Goal: Use online tool/utility: Utilize a website feature to perform a specific function

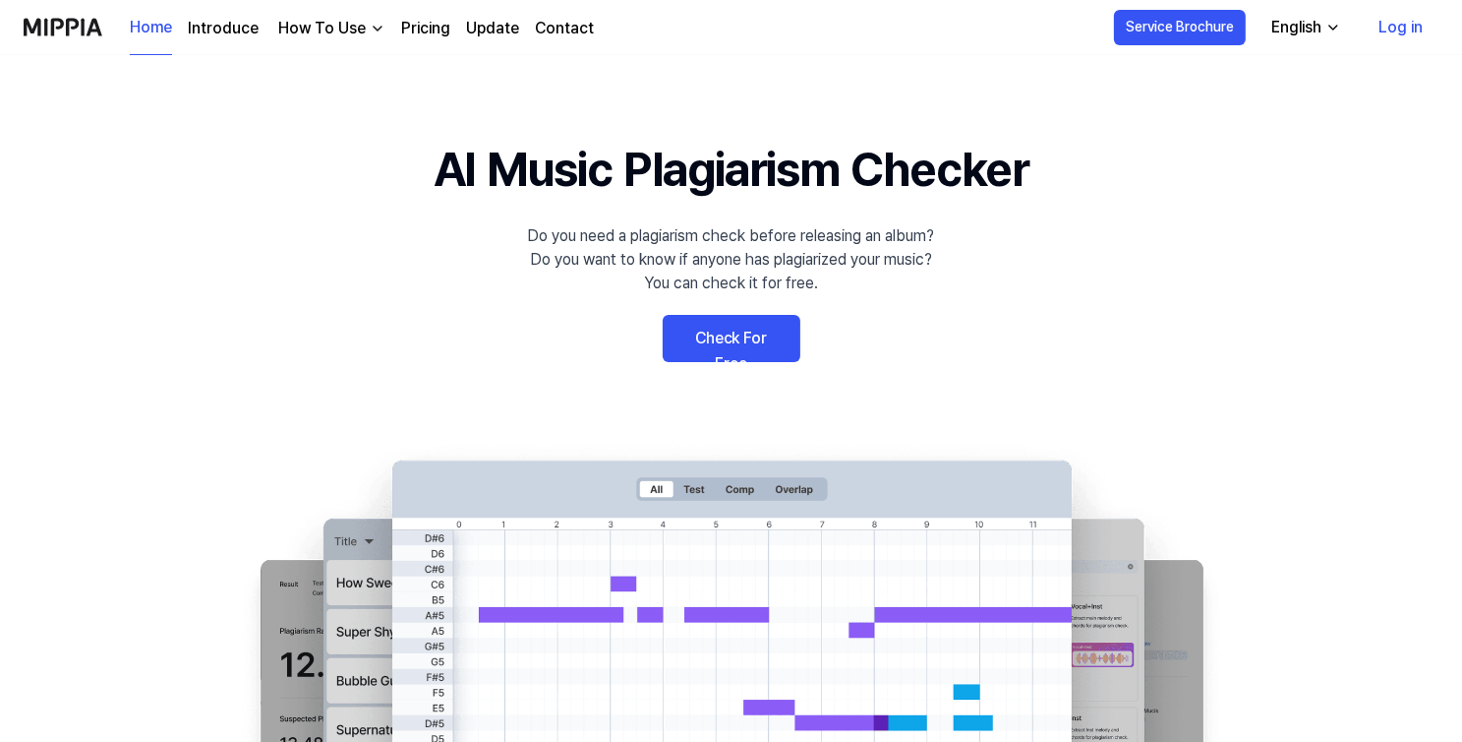
click at [719, 335] on link "Check For Free" at bounding box center [732, 338] width 138 height 47
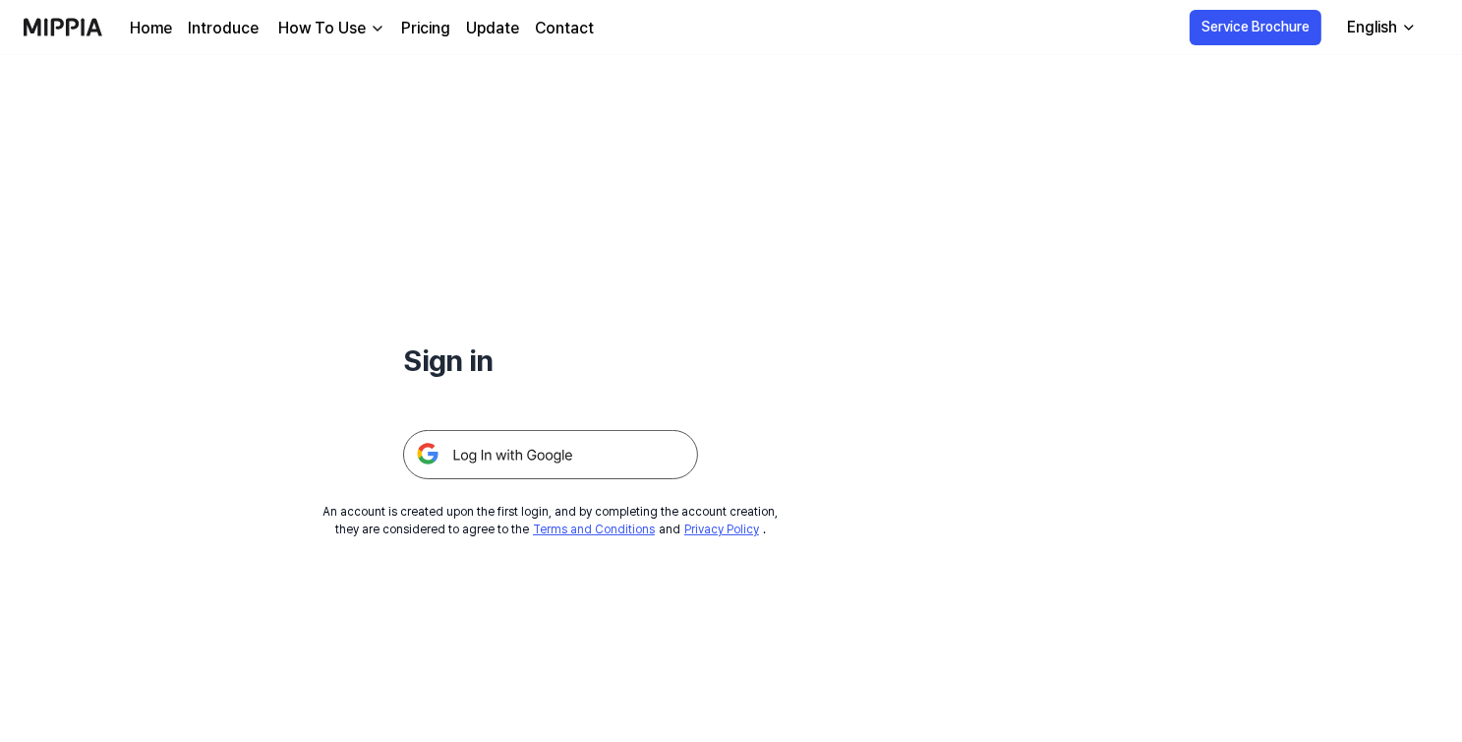
click at [515, 450] on img at bounding box center [550, 454] width 295 height 49
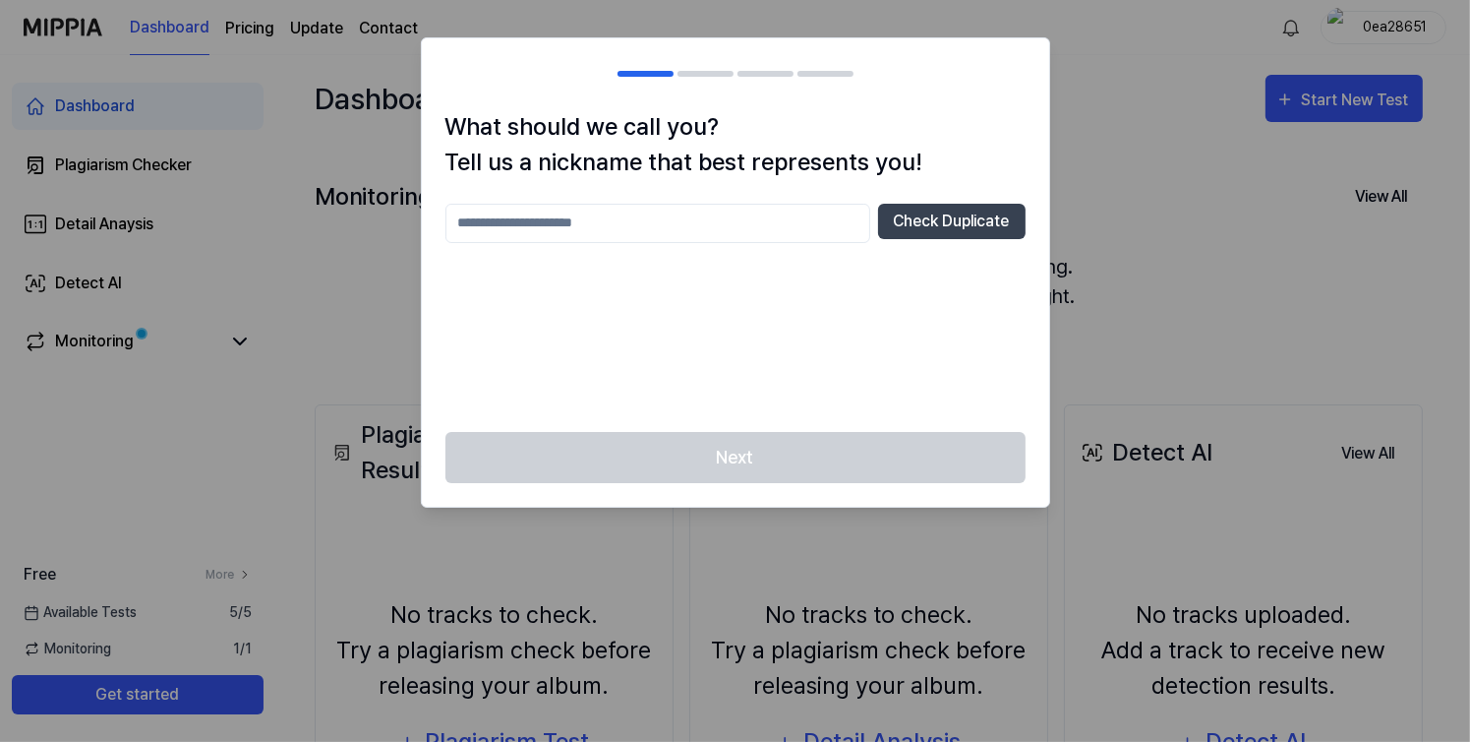
click at [504, 221] on input "text" at bounding box center [658, 223] width 425 height 39
type input "***"
click at [912, 230] on button "Check Duplicate" at bounding box center [952, 221] width 148 height 35
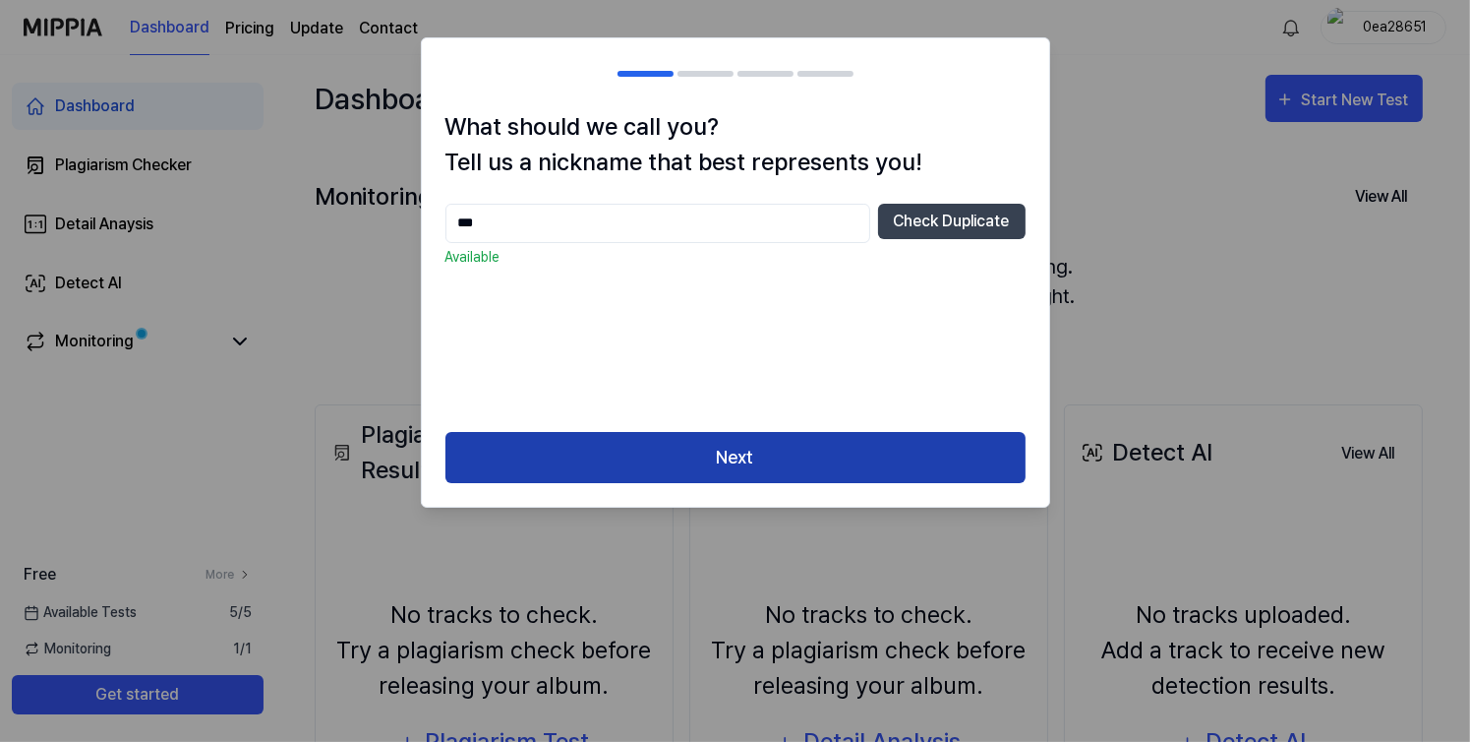
click at [689, 455] on button "Next" at bounding box center [736, 458] width 580 height 52
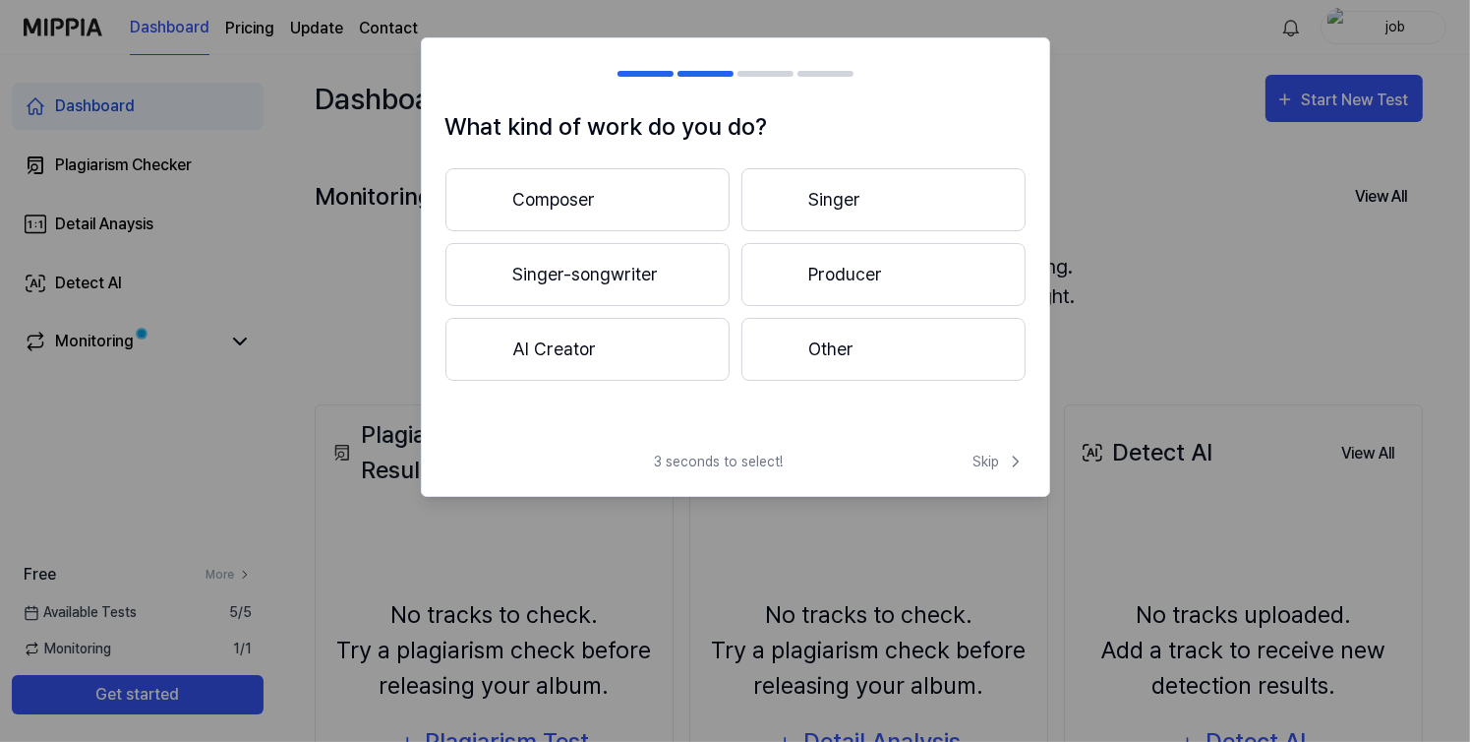
click at [638, 203] on button "Composer" at bounding box center [588, 199] width 284 height 63
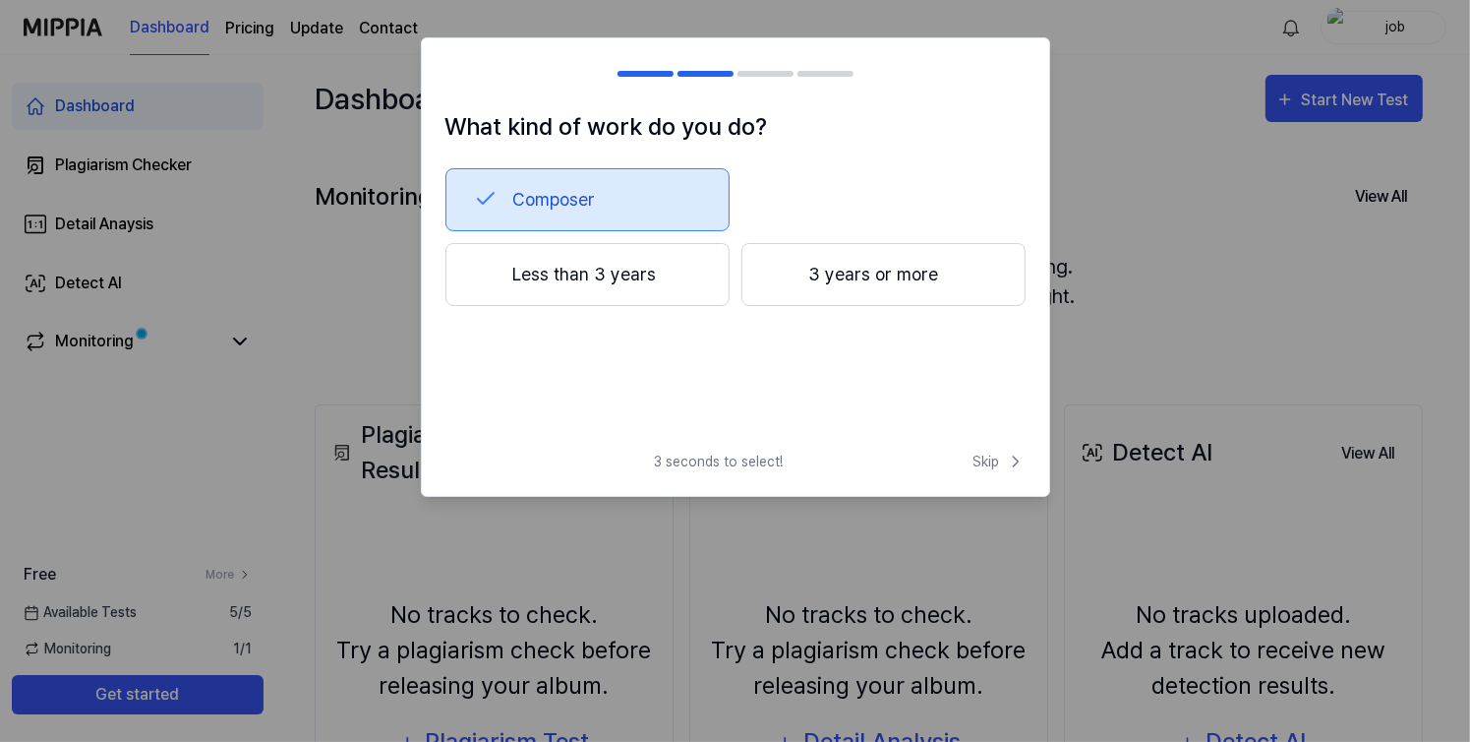
click at [763, 270] on button "3 years or more" at bounding box center [884, 274] width 284 height 63
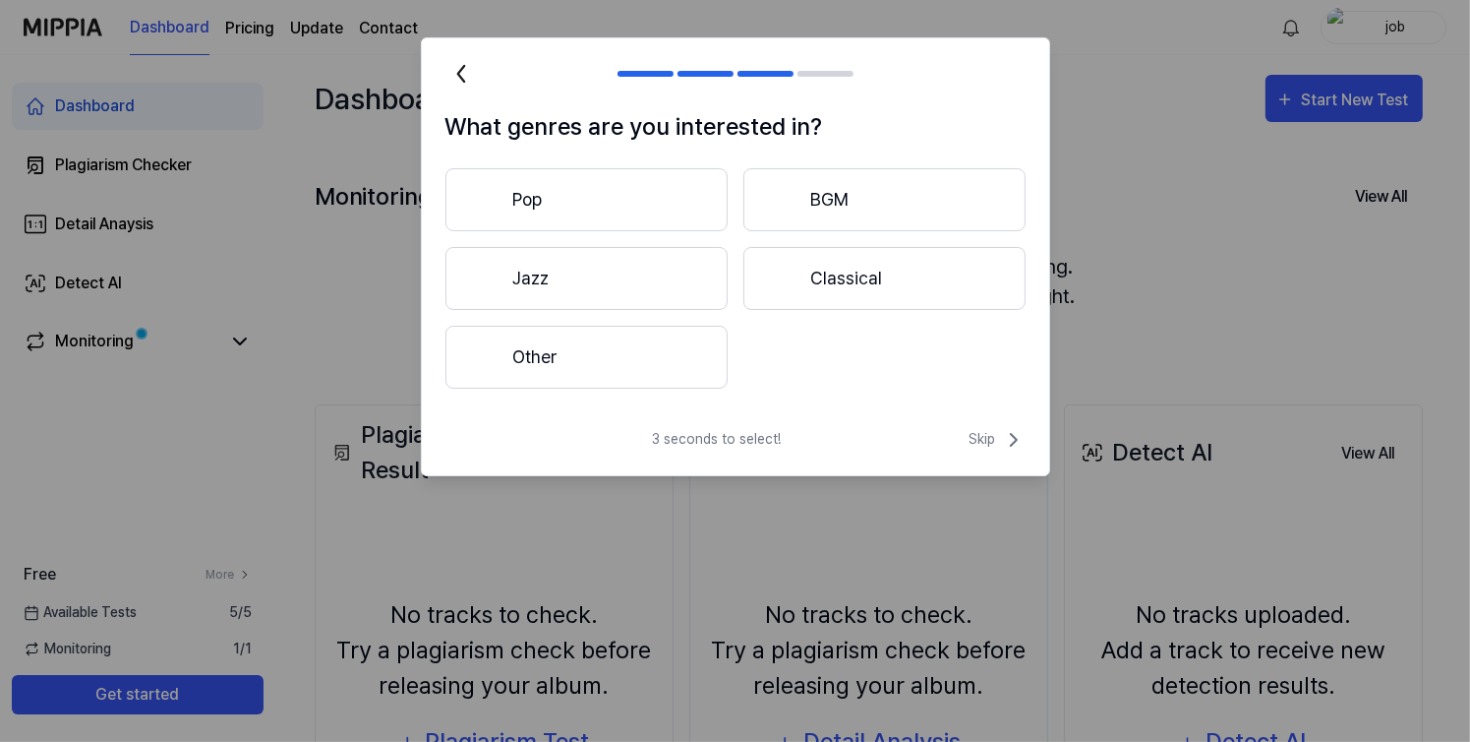
click at [632, 349] on button "Other" at bounding box center [587, 357] width 282 height 63
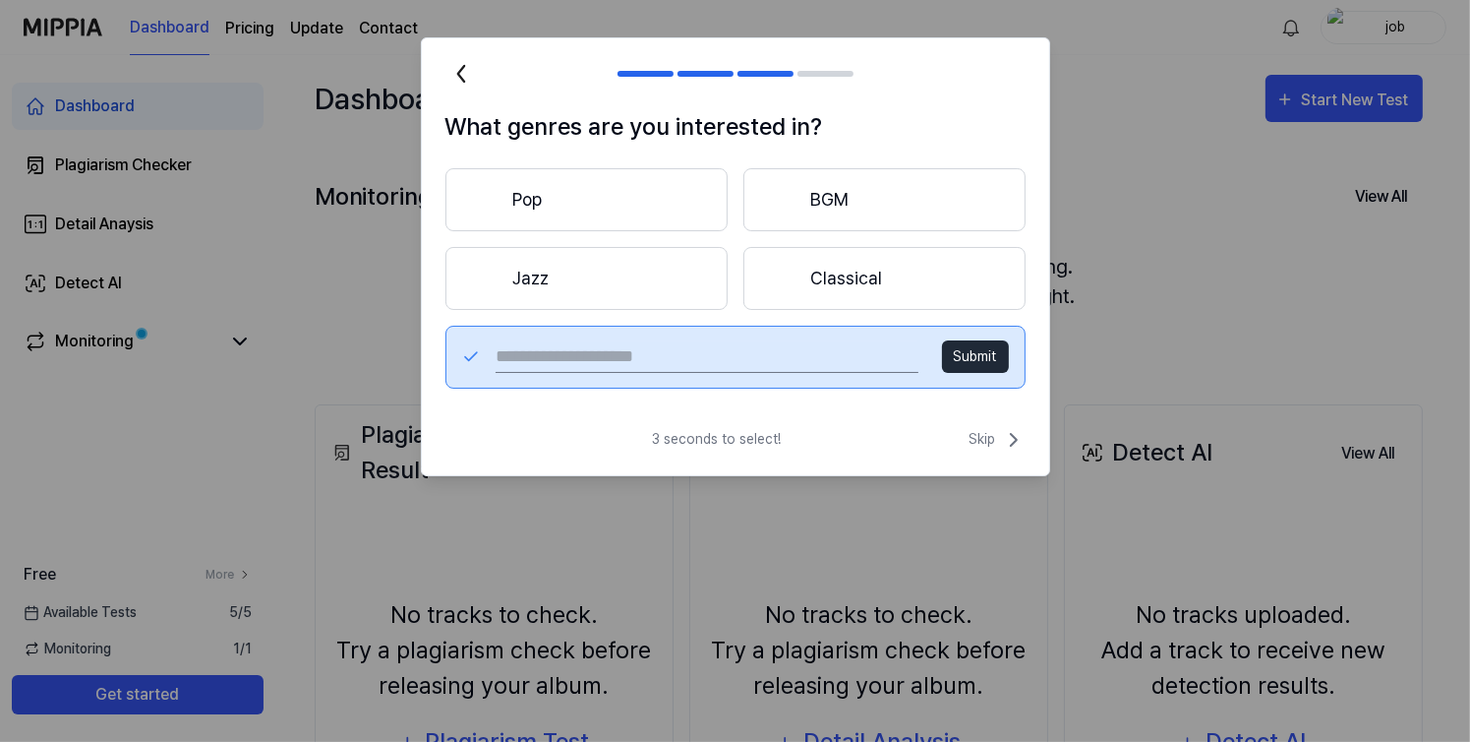
click at [628, 358] on input "text" at bounding box center [707, 356] width 422 height 31
type input "*****"
click at [976, 353] on button "Submit" at bounding box center [975, 356] width 67 height 32
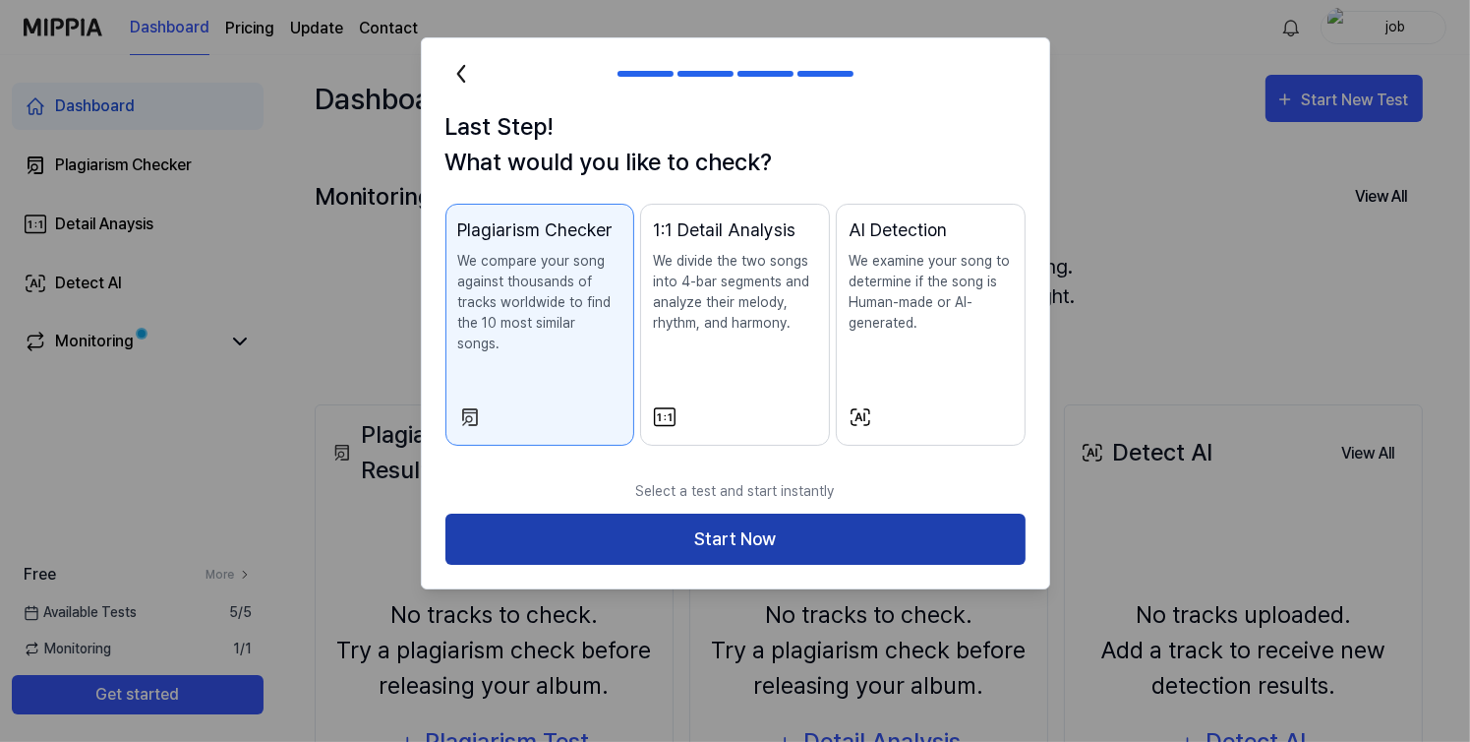
click at [745, 513] on button "Start Now" at bounding box center [736, 539] width 580 height 52
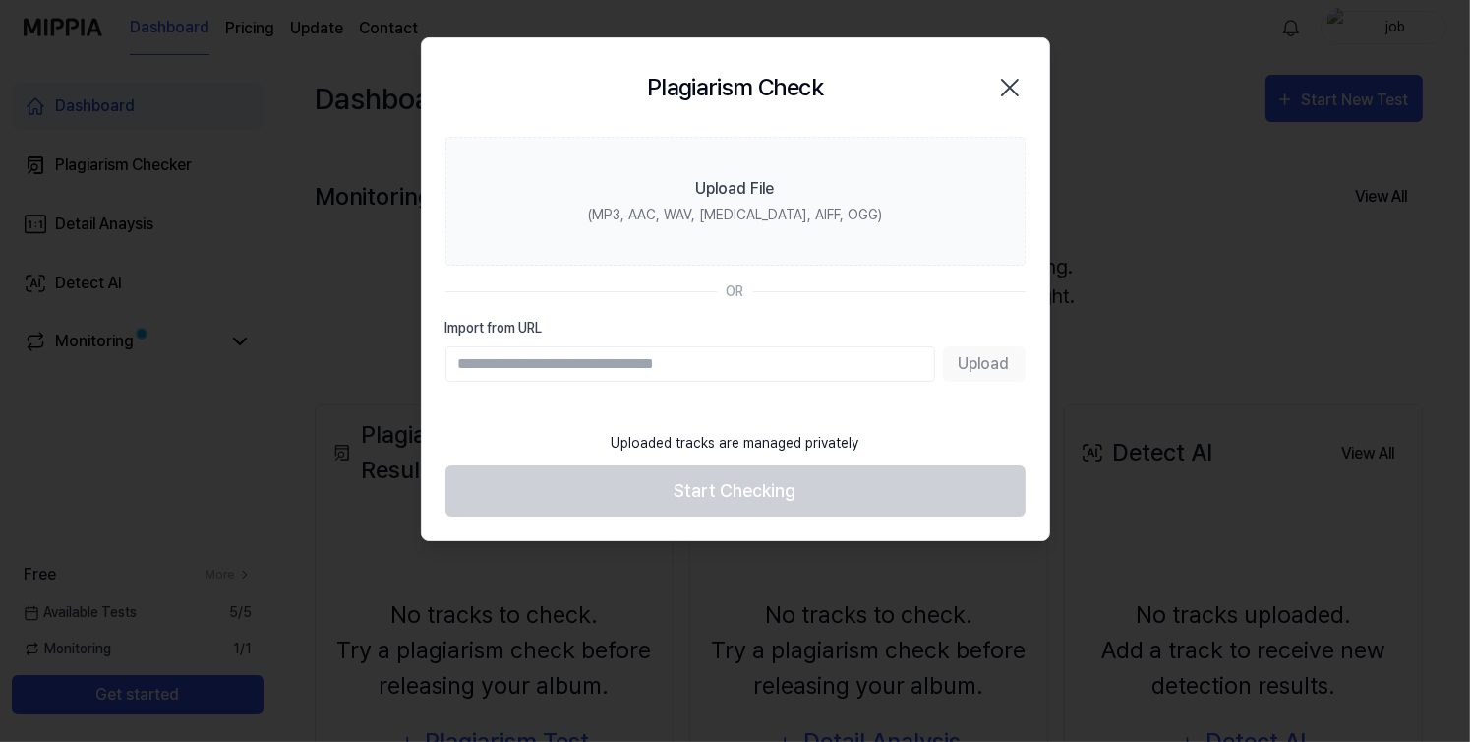
click at [634, 362] on input "Import from URL" at bounding box center [691, 363] width 490 height 35
click at [511, 365] on input "Import from URL" at bounding box center [691, 363] width 490 height 35
paste input "**********"
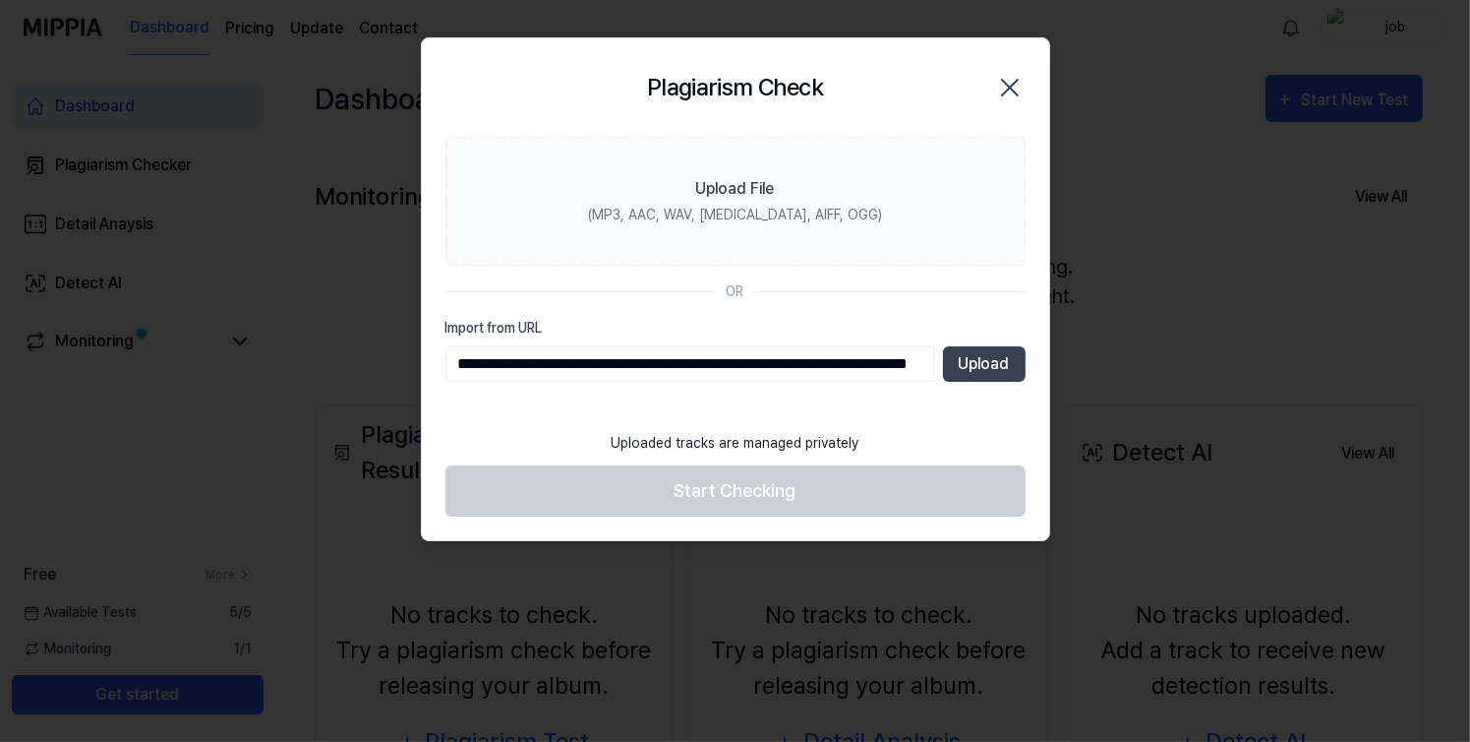
scroll to position [0, 153]
type input "**********"
click at [990, 355] on button "Upload" at bounding box center [984, 363] width 83 height 35
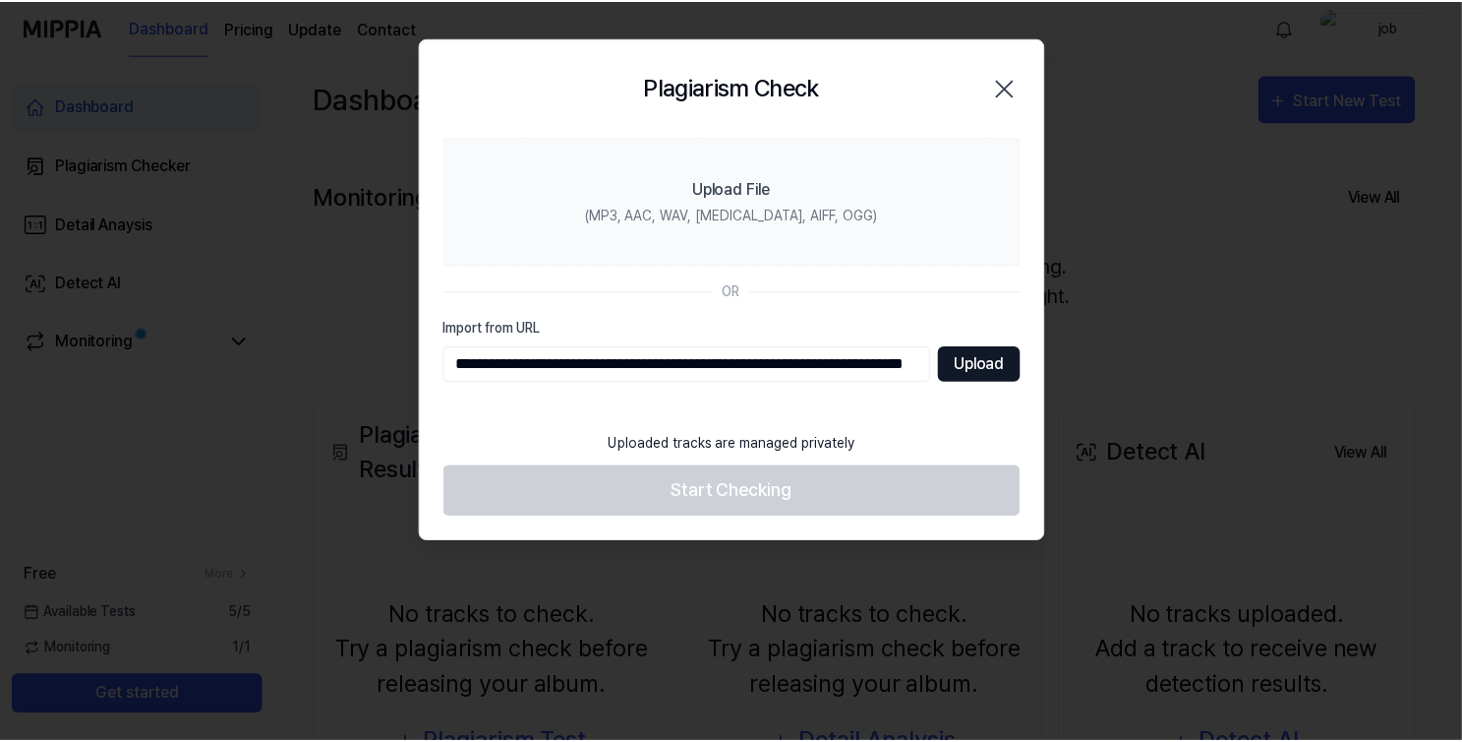
scroll to position [0, 0]
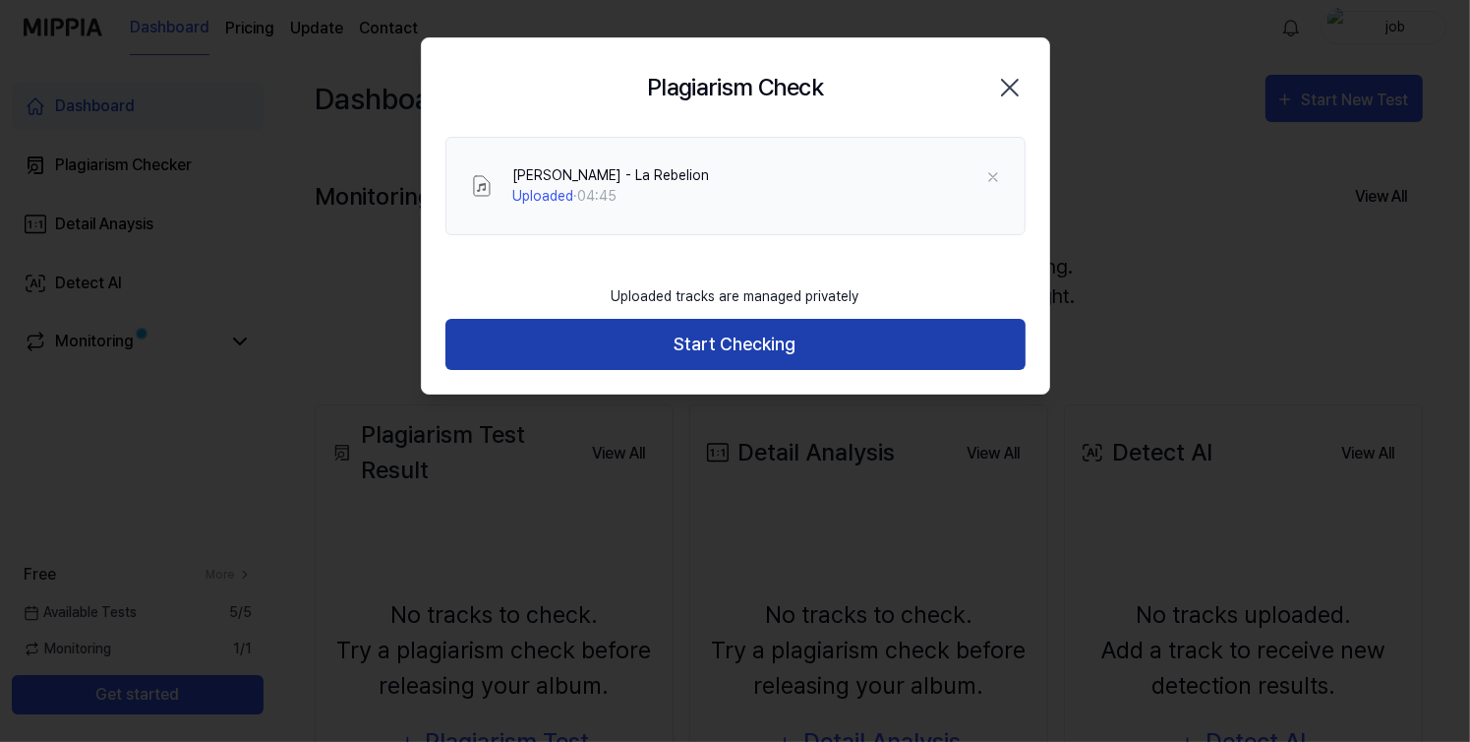
click at [787, 339] on button "Start Checking" at bounding box center [736, 345] width 580 height 52
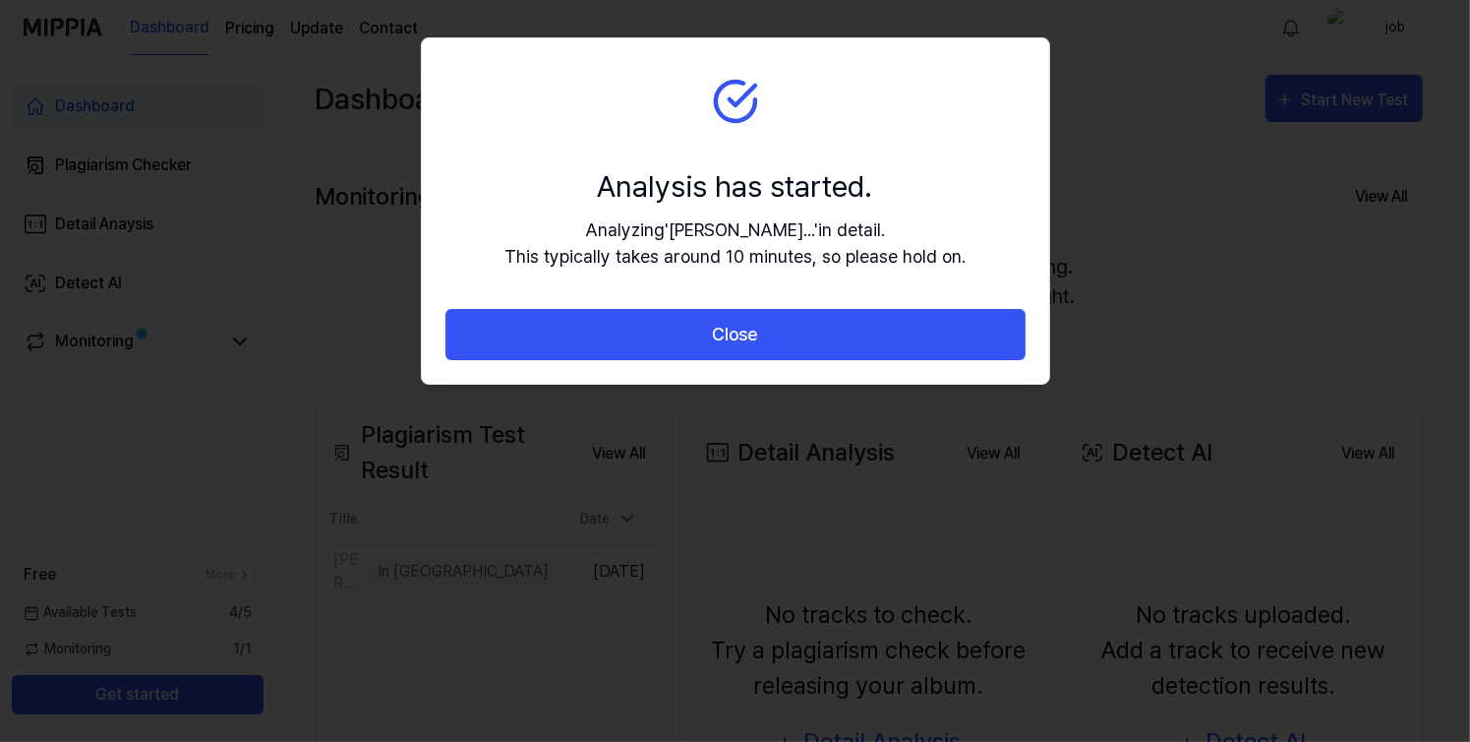
click at [787, 339] on button "Close" at bounding box center [736, 335] width 580 height 52
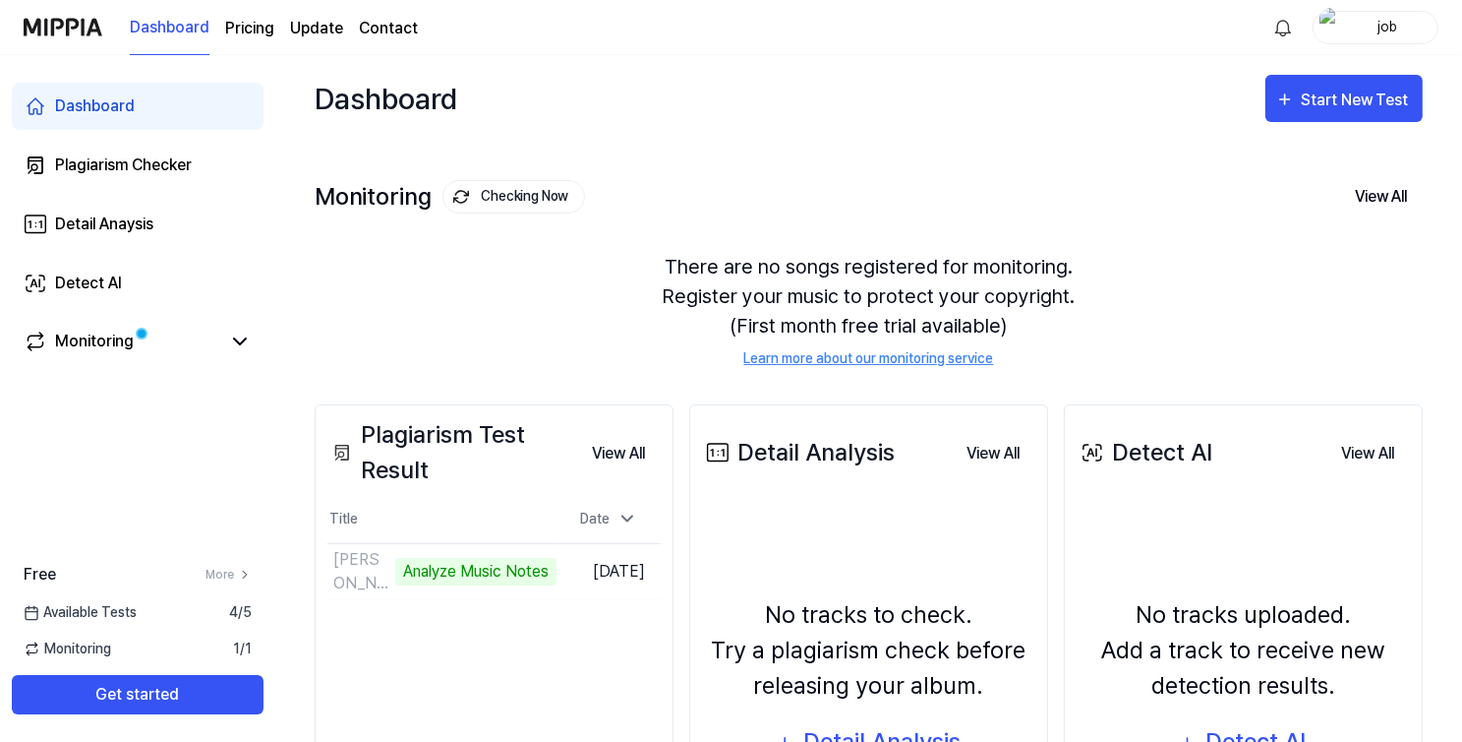
scroll to position [227, 0]
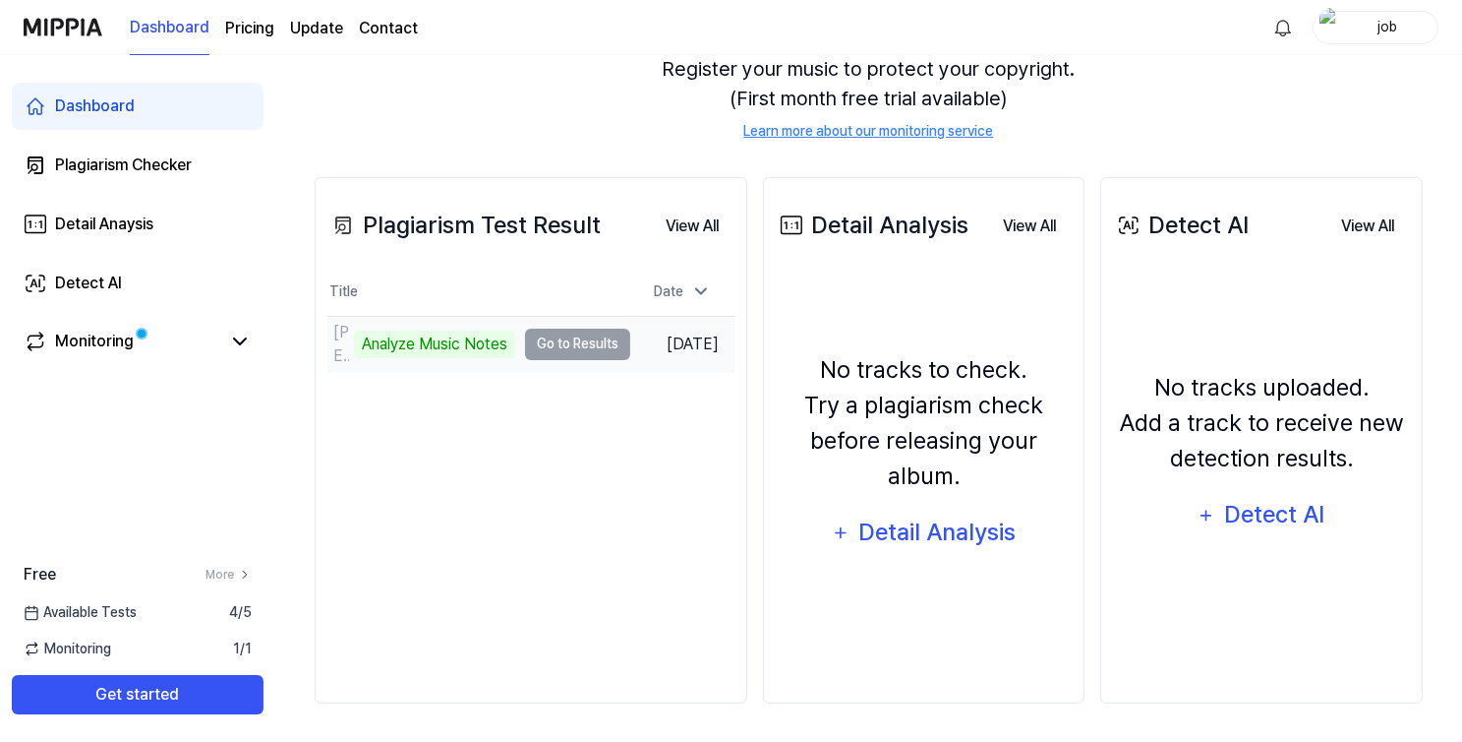
click at [563, 337] on td "Joe Arroyo - La Rebelion Analyze Music Notes Go to Results" at bounding box center [479, 344] width 303 height 55
click at [544, 341] on td "Joe Arroyo - La Rebelion Analyze Music Notes Go to Results" at bounding box center [479, 344] width 303 height 55
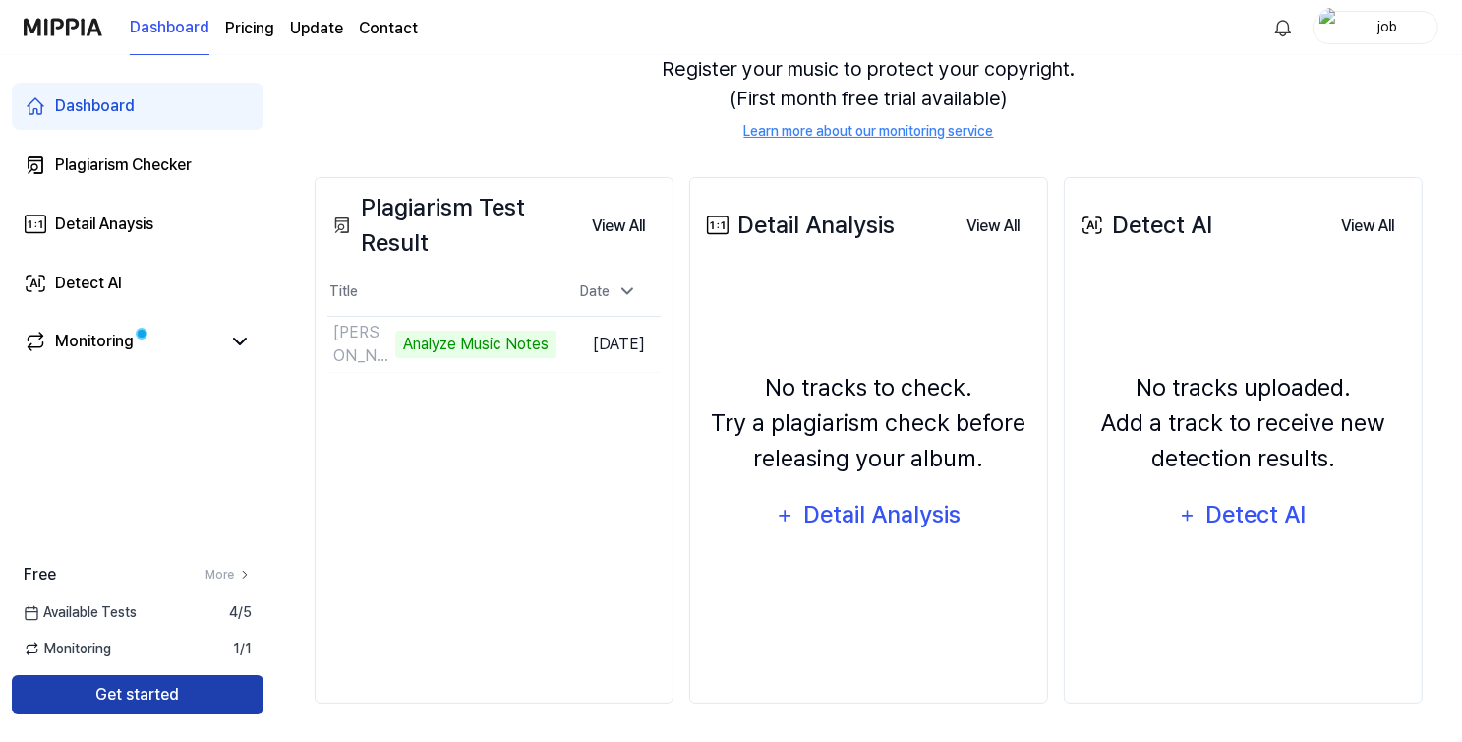
click at [133, 688] on button "Get started" at bounding box center [138, 694] width 252 height 39
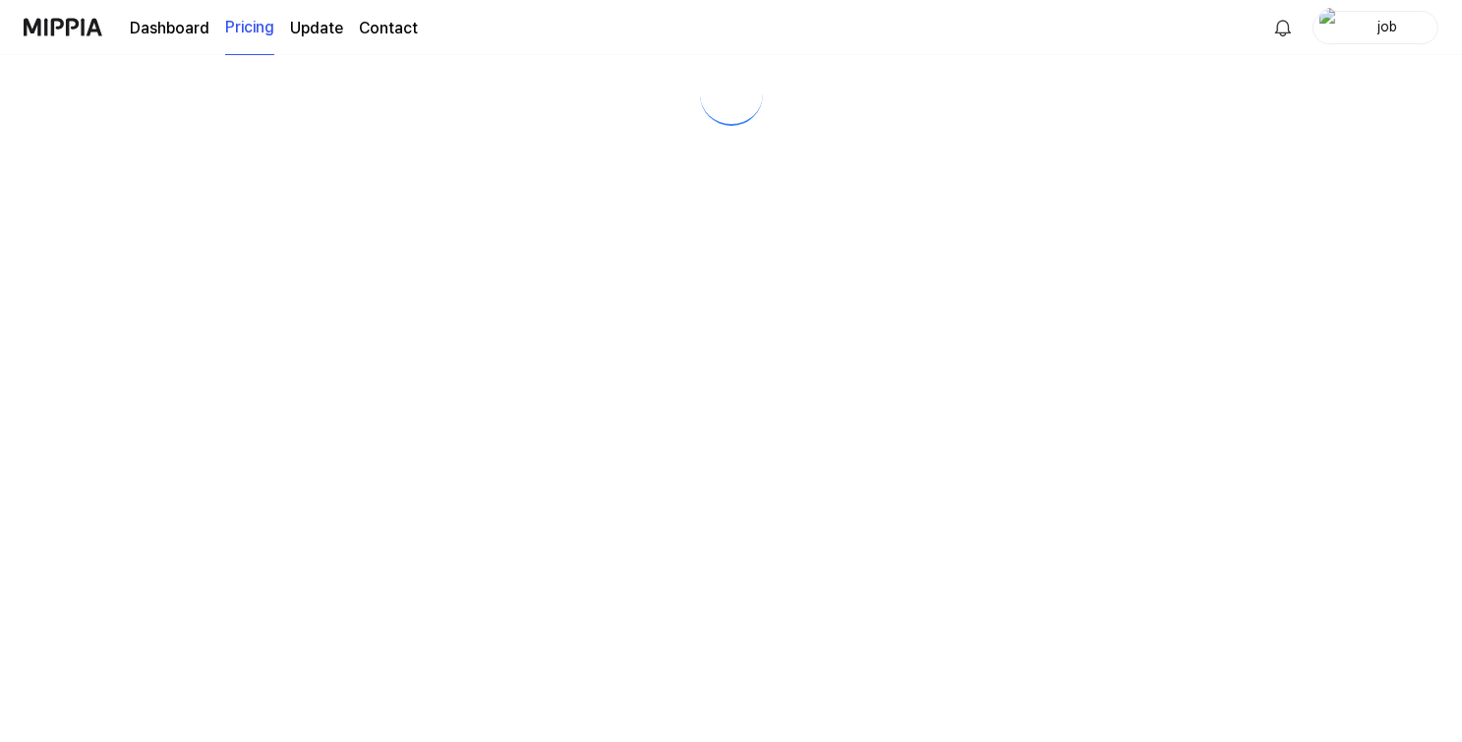
scroll to position [0, 0]
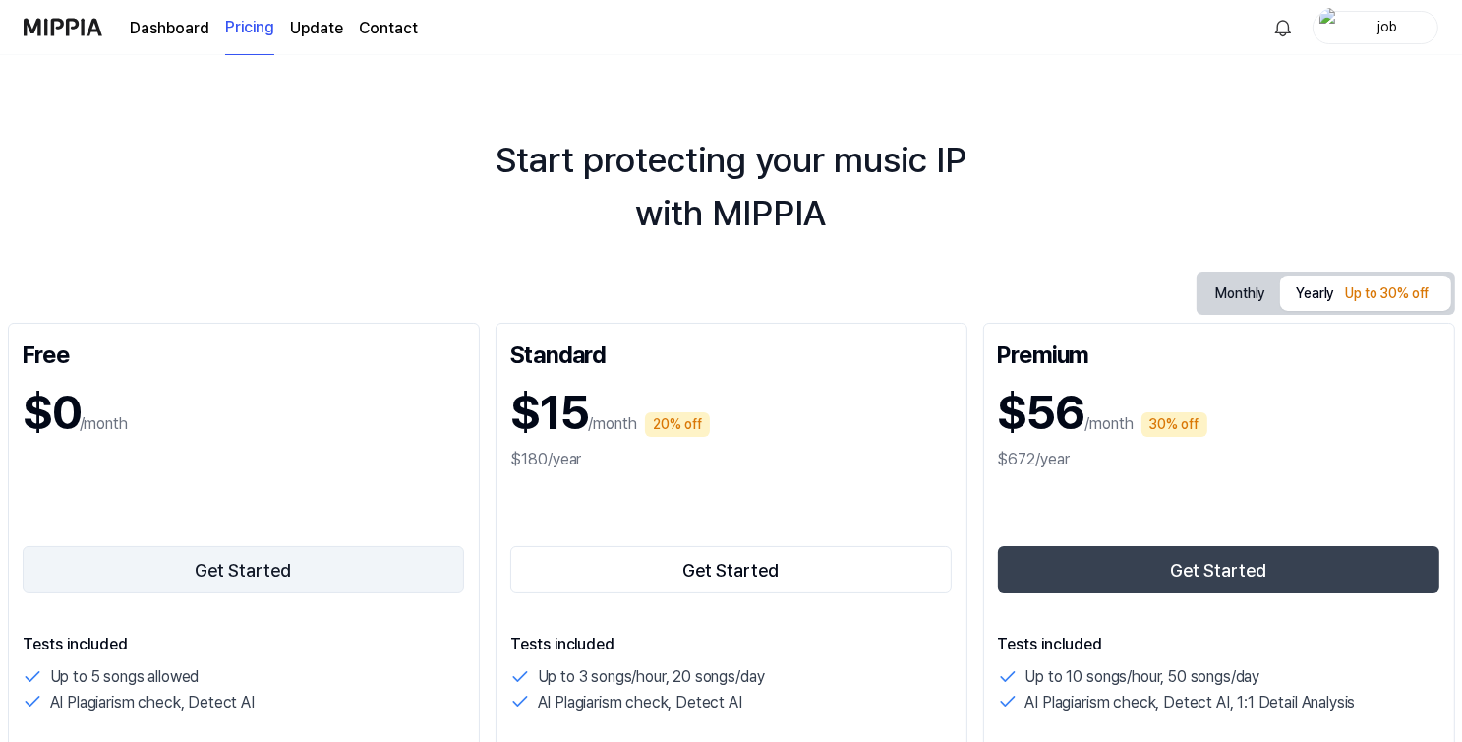
click at [229, 566] on button "Get Started" at bounding box center [244, 569] width 443 height 47
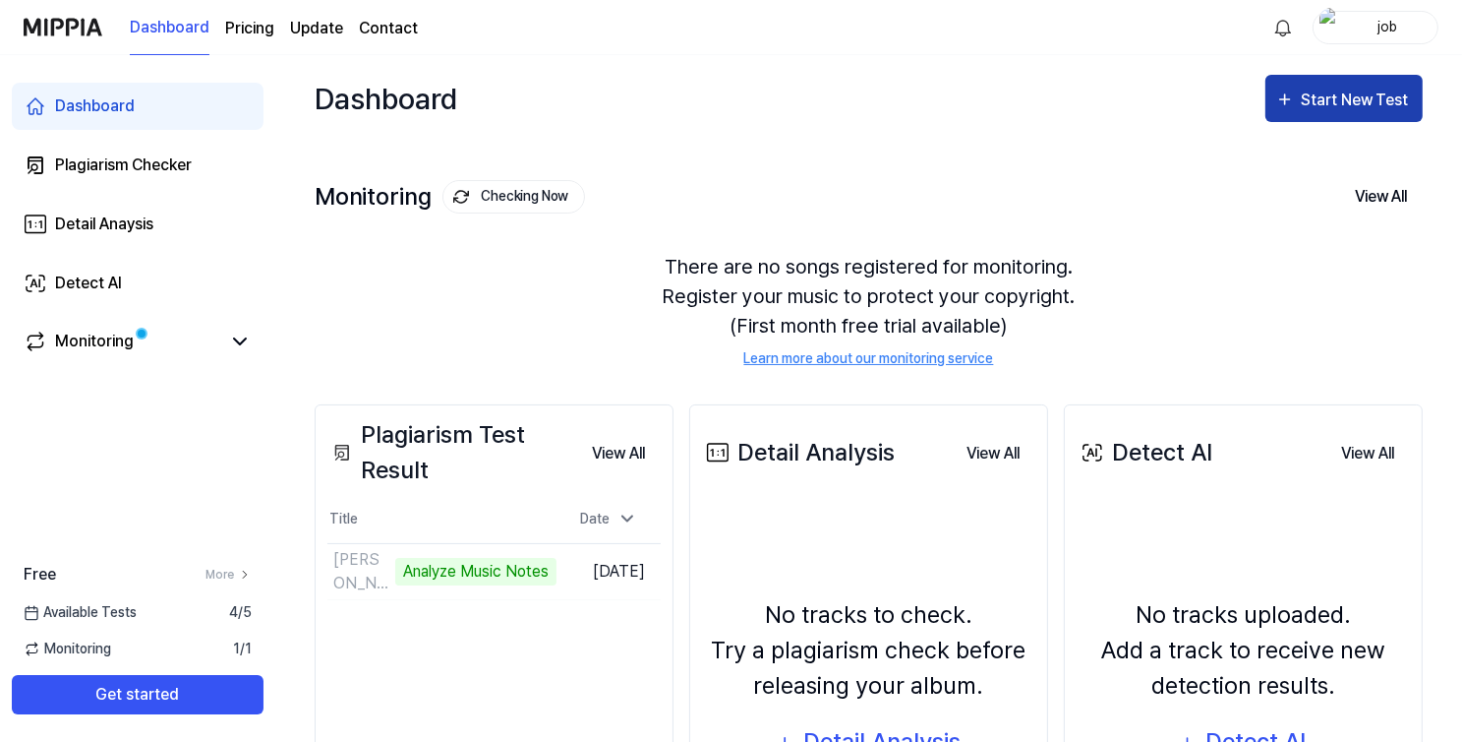
click at [1341, 93] on div "Start New Test" at bounding box center [1357, 101] width 112 height 26
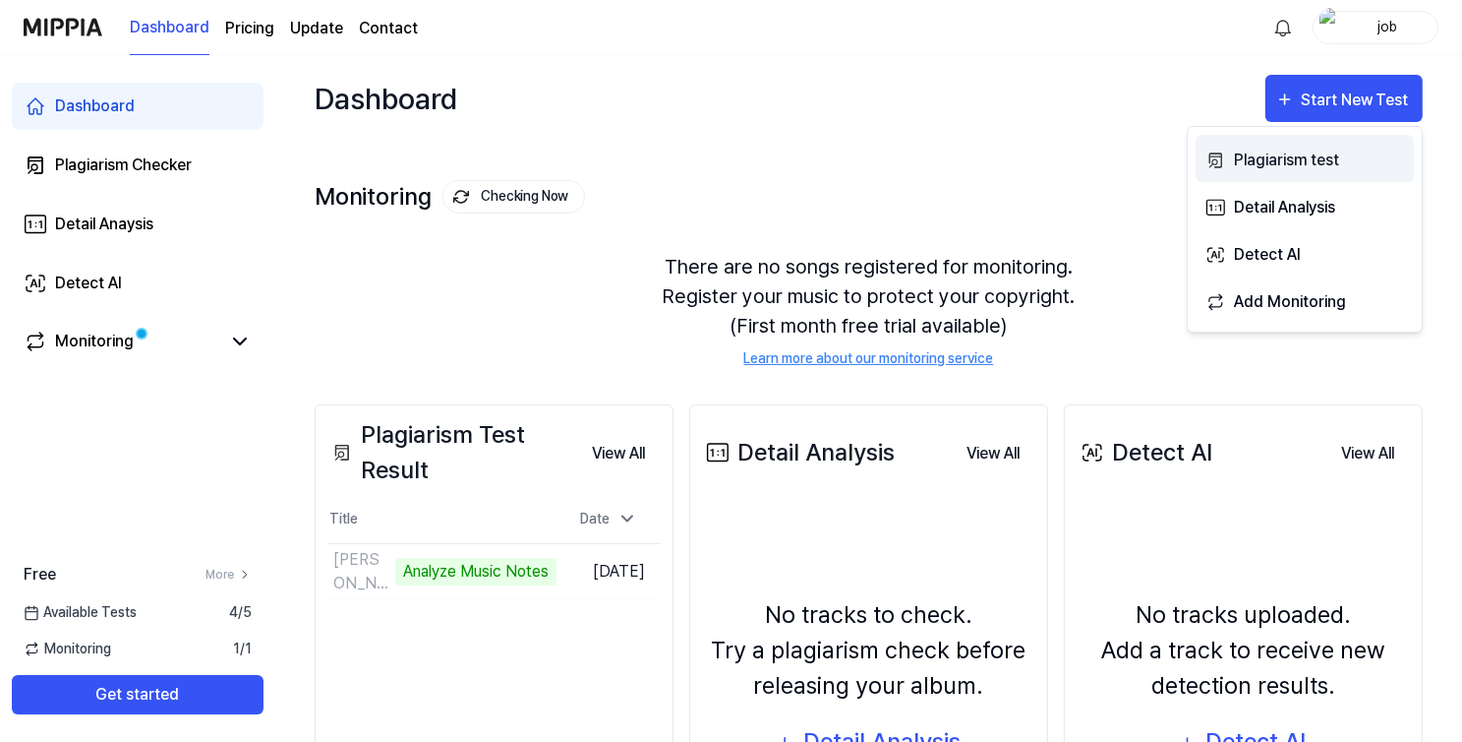
click at [1273, 149] on div "Plagiarism test" at bounding box center [1319, 161] width 171 height 26
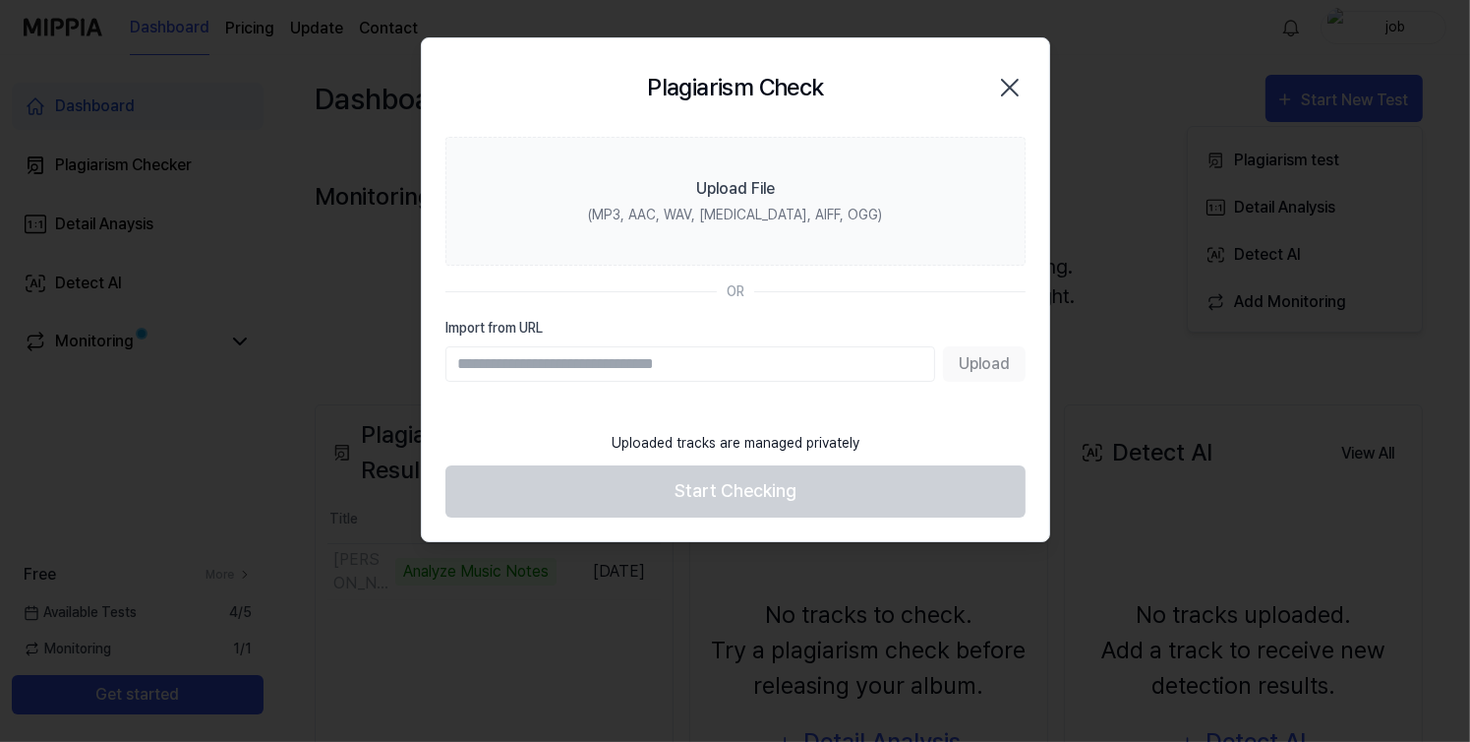
click at [531, 357] on input "Import from URL" at bounding box center [691, 363] width 490 height 35
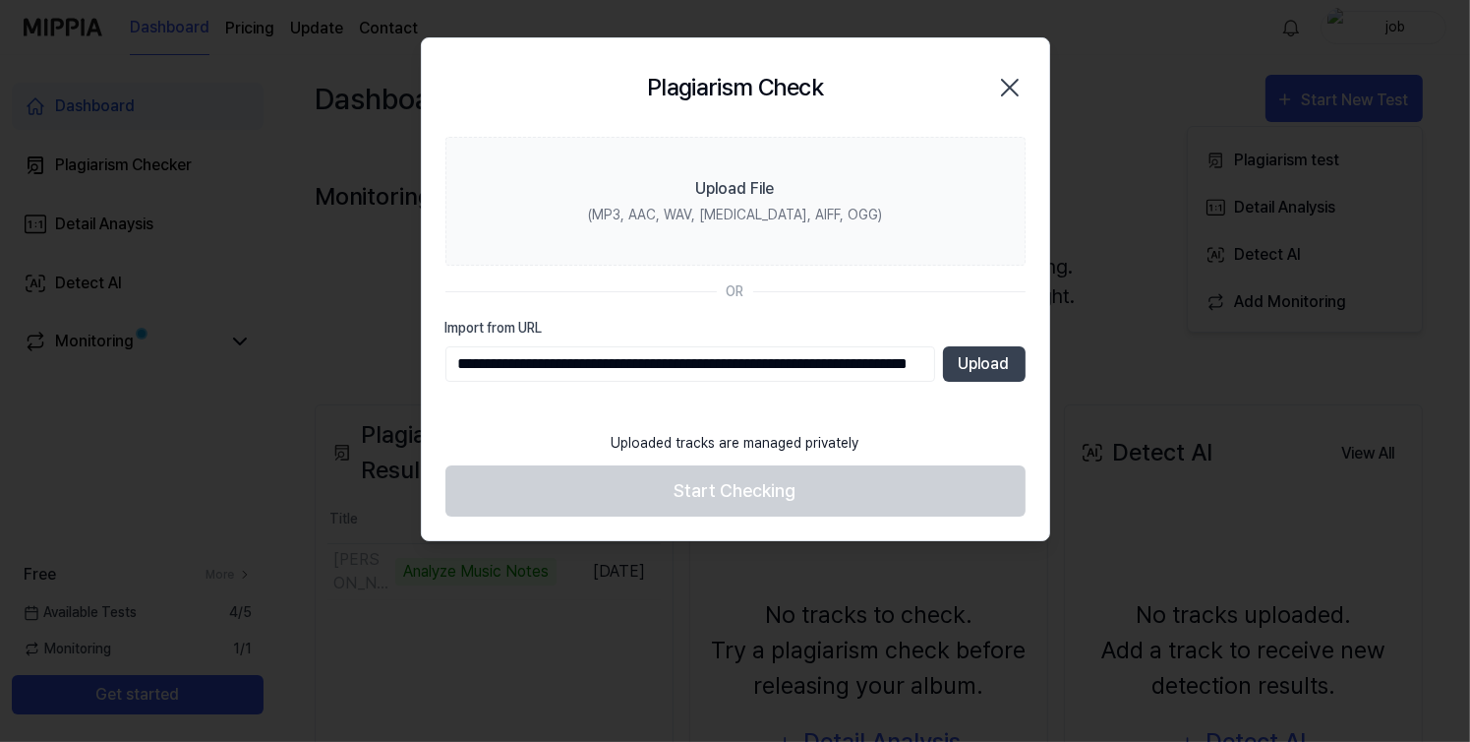
scroll to position [0, 122]
type input "**********"
click at [984, 376] on button "Upload" at bounding box center [984, 363] width 83 height 35
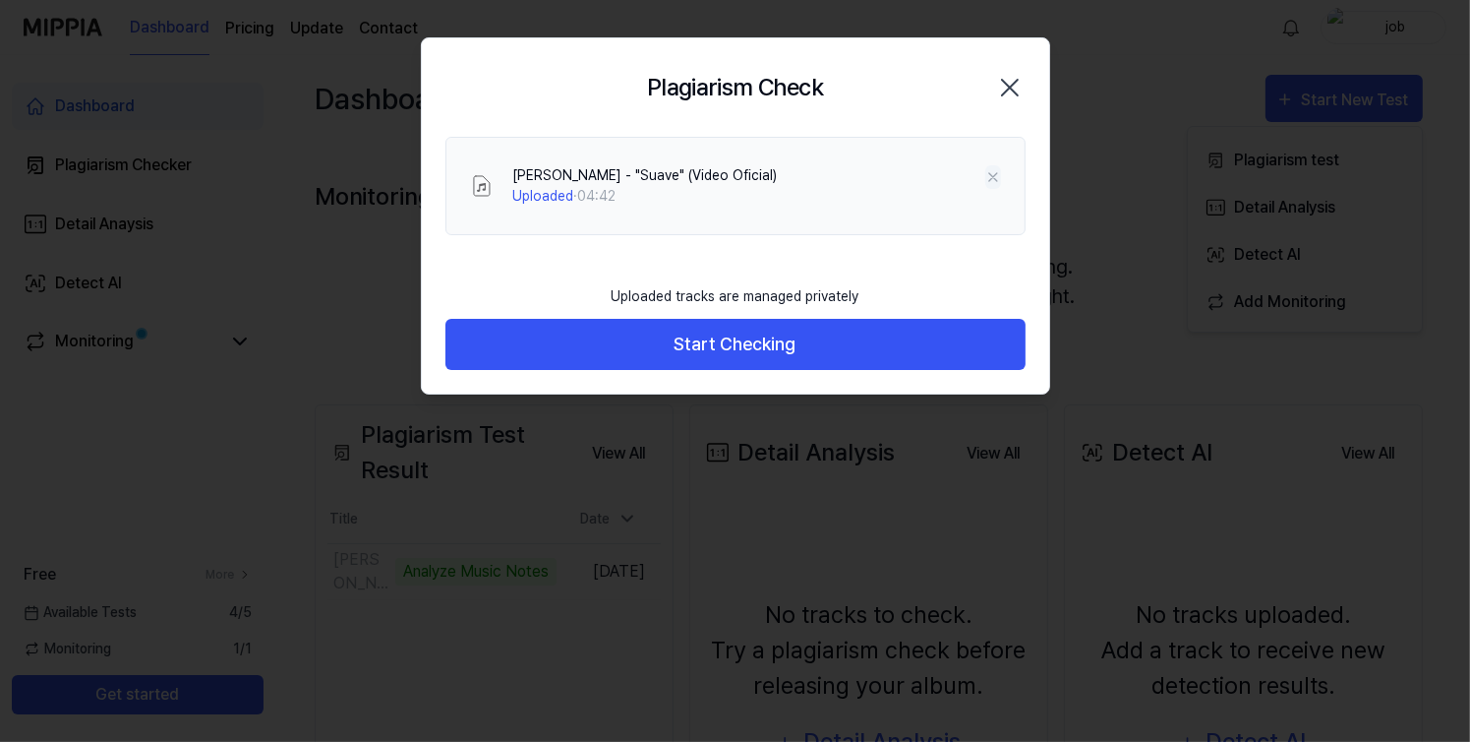
click at [990, 170] on icon at bounding box center [993, 177] width 16 height 16
